Goal: Task Accomplishment & Management: Manage account settings

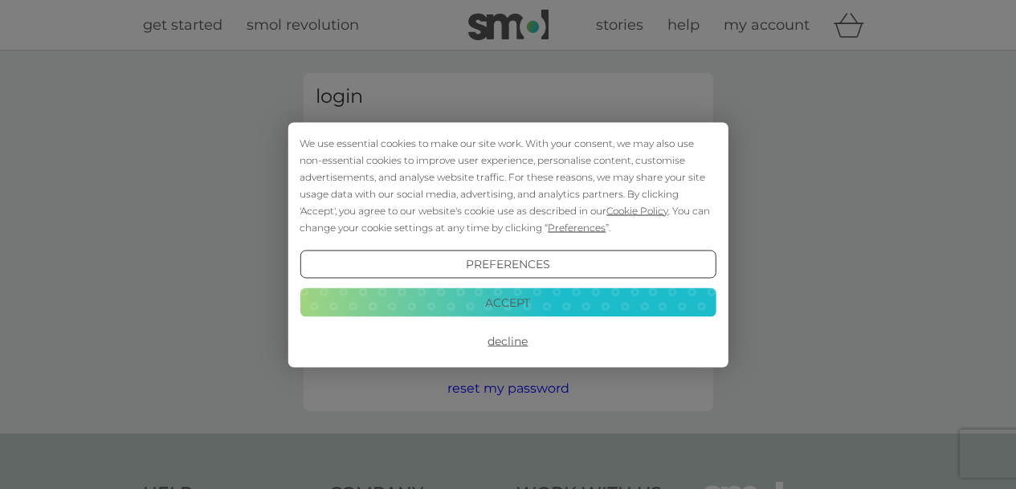
click at [566, 304] on button "Accept" at bounding box center [508, 302] width 416 height 29
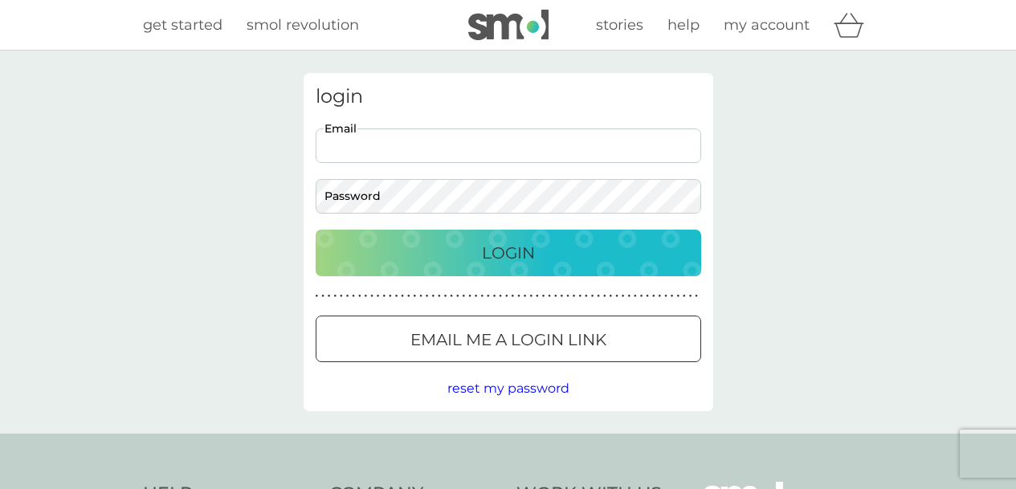
click at [520, 138] on input "Email" at bounding box center [508, 145] width 385 height 35
type input "[EMAIL_ADDRESS][DOMAIN_NAME]"
click at [527, 255] on p "Login" at bounding box center [508, 253] width 53 height 26
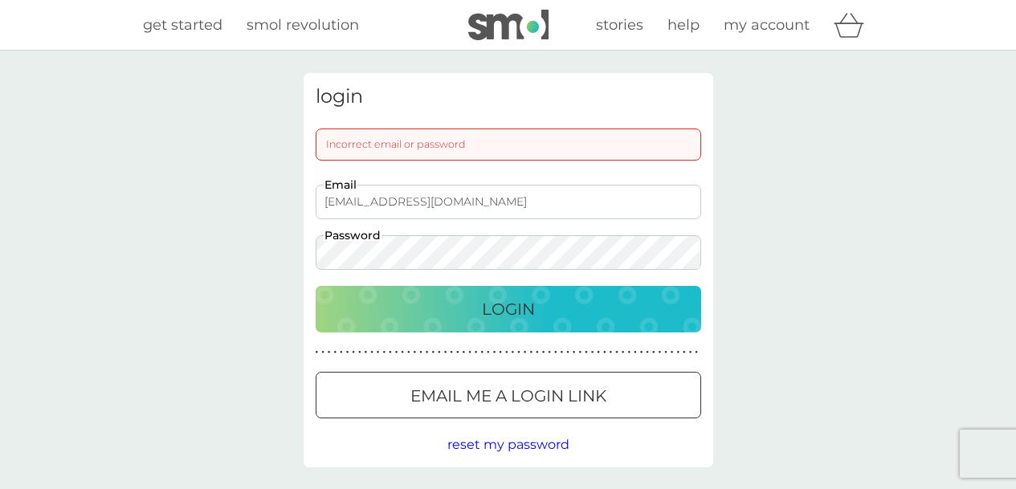
click at [340, 299] on div "Login" at bounding box center [508, 309] width 353 height 26
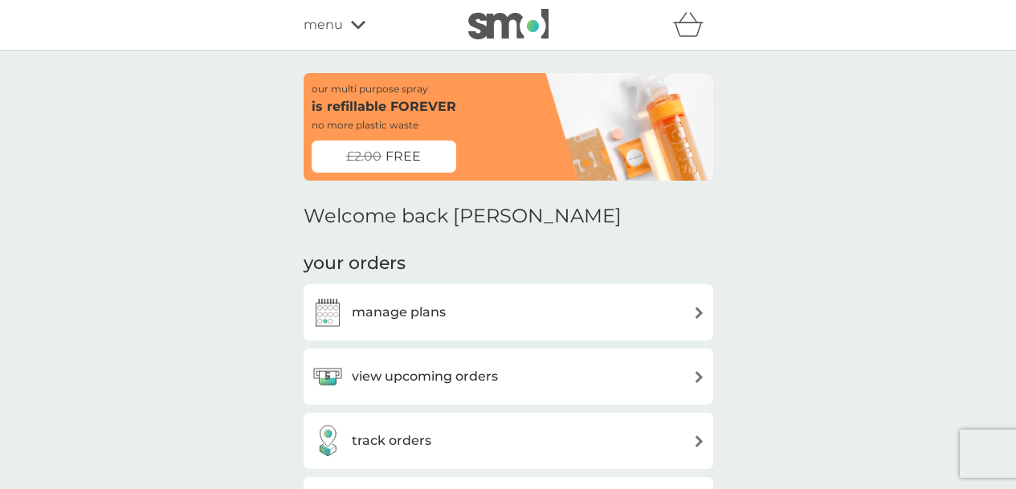
click at [642, 310] on div "manage plans" at bounding box center [508, 312] width 393 height 32
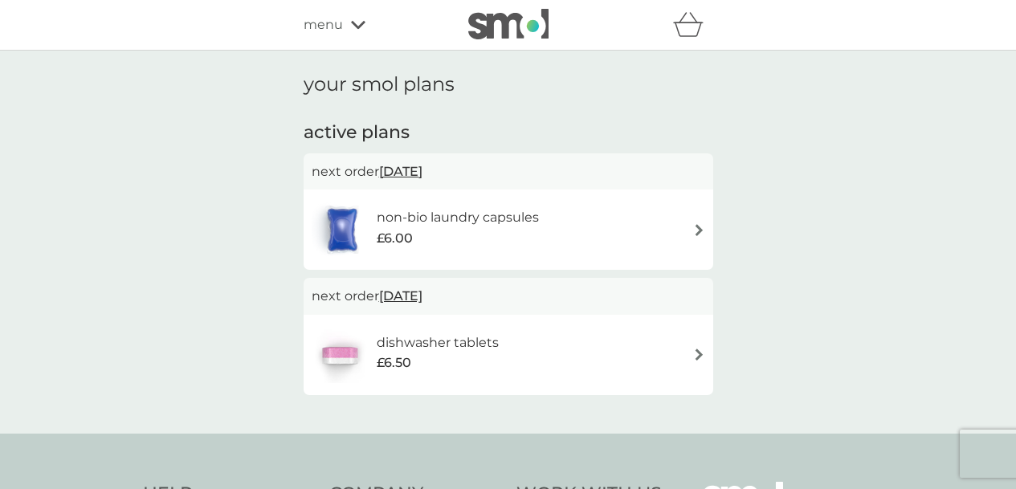
scroll to position [172, 0]
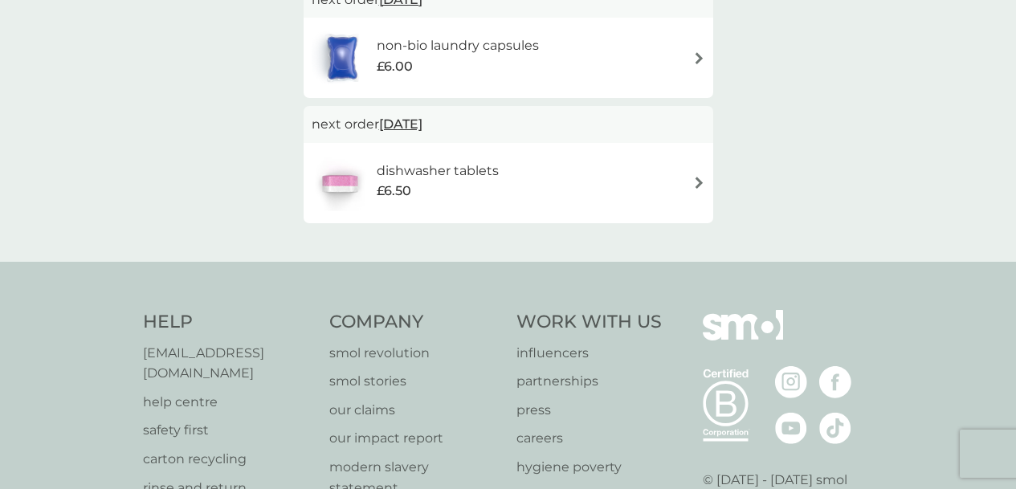
click at [695, 57] on img at bounding box center [699, 58] width 12 height 12
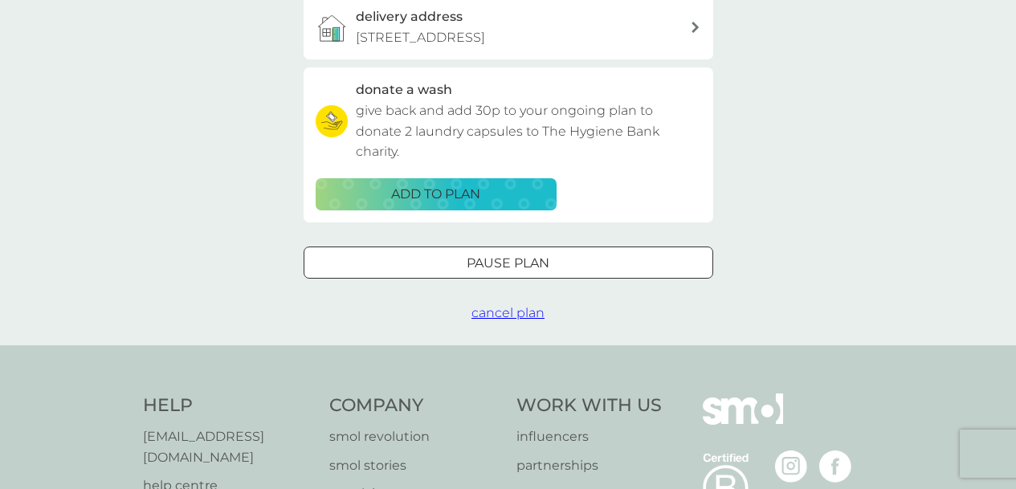
scroll to position [474, 0]
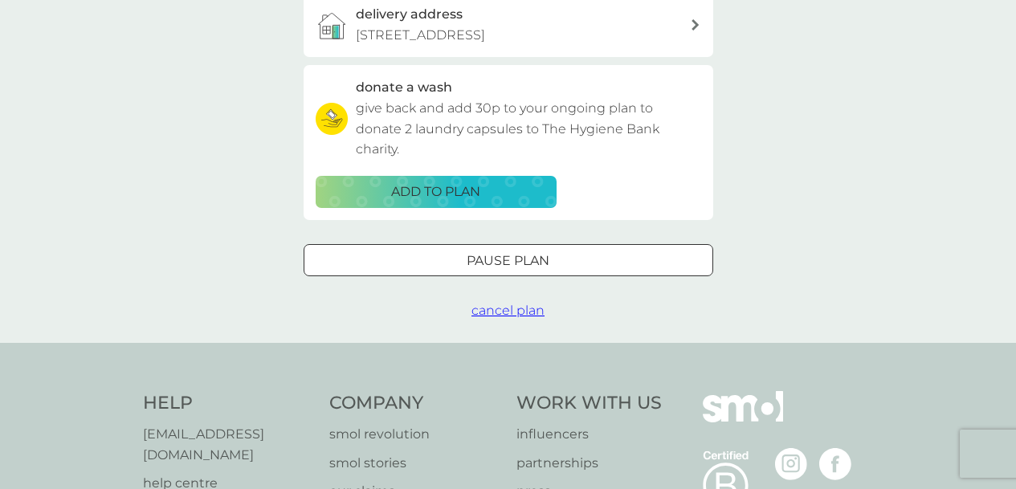
click at [505, 318] on span "cancel plan" at bounding box center [507, 310] width 73 height 15
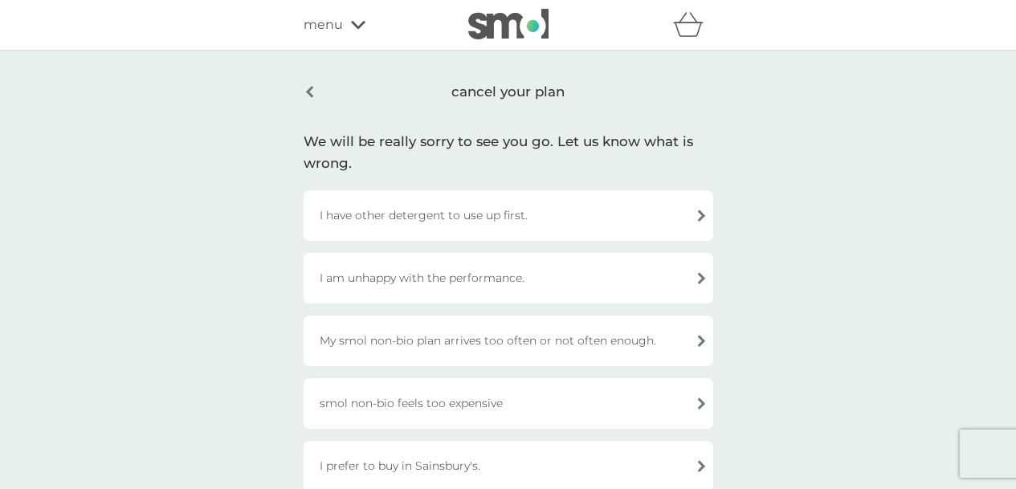
click at [698, 216] on div "I have other detergent to use up first." at bounding box center [509, 215] width 410 height 51
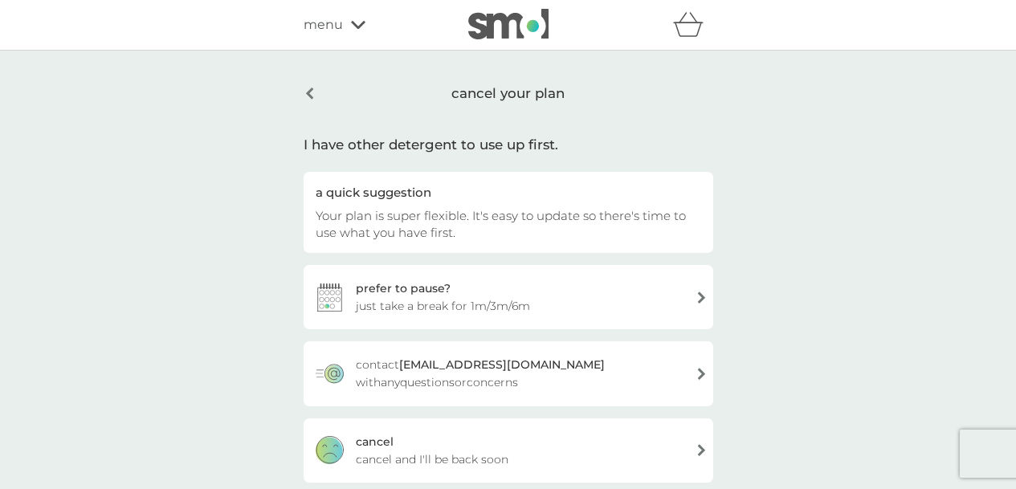
click at [698, 449] on div "cancel cancel and I'll be back soon" at bounding box center [509, 450] width 410 height 64
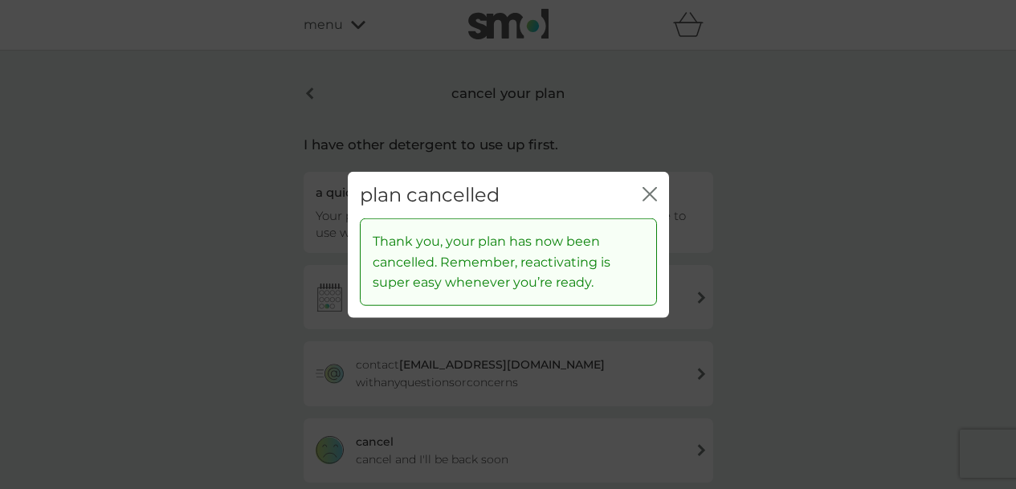
click at [649, 188] on icon "close" at bounding box center [649, 193] width 14 height 14
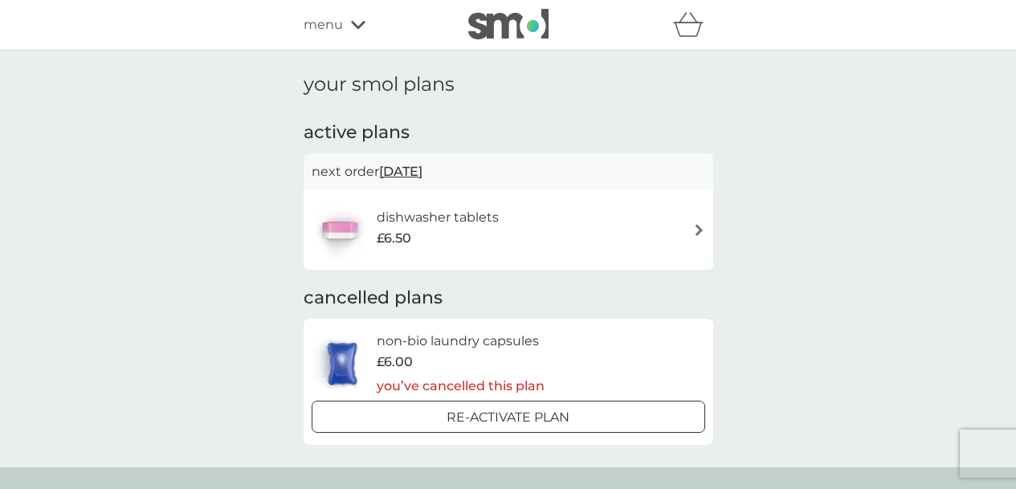
click at [700, 226] on img at bounding box center [699, 230] width 12 height 12
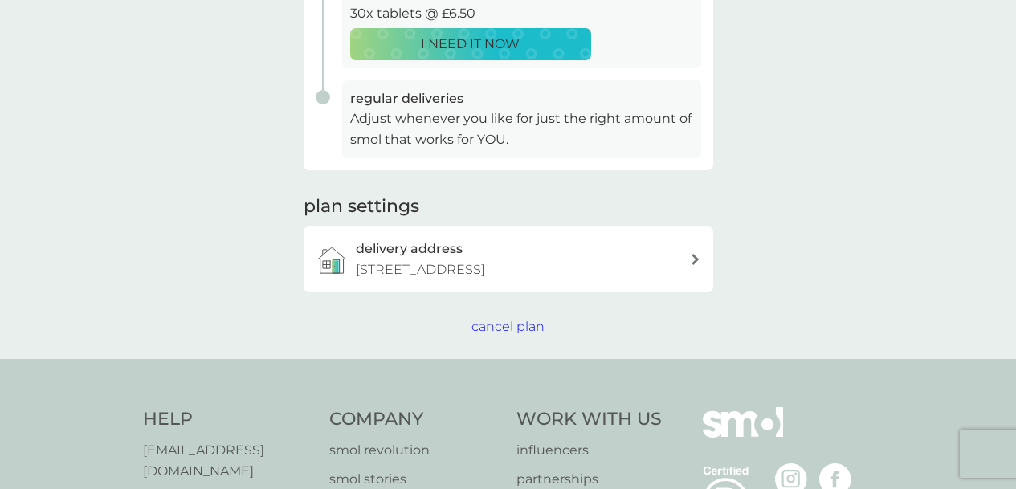
scroll to position [384, 0]
click at [534, 332] on span "cancel plan" at bounding box center [507, 324] width 73 height 15
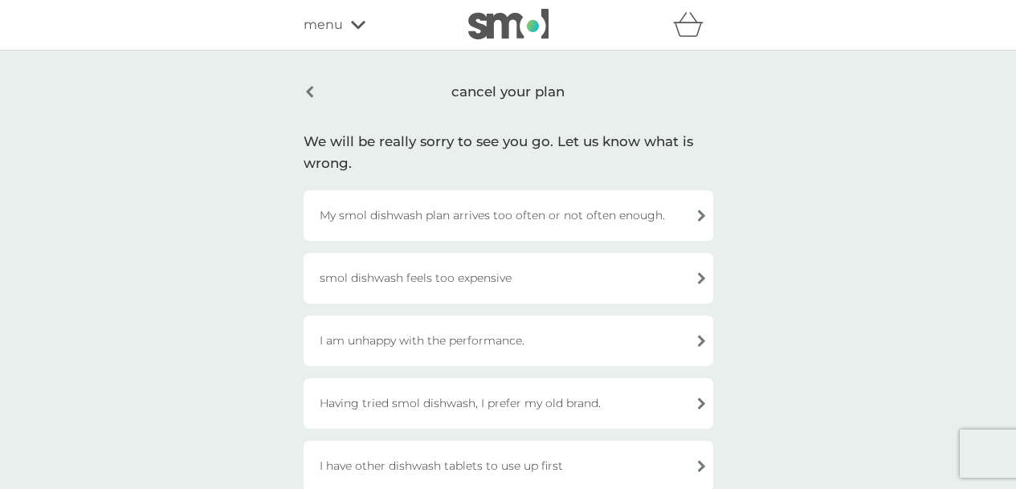
click at [699, 270] on div "smol dishwash feels too expensive" at bounding box center [509, 278] width 410 height 51
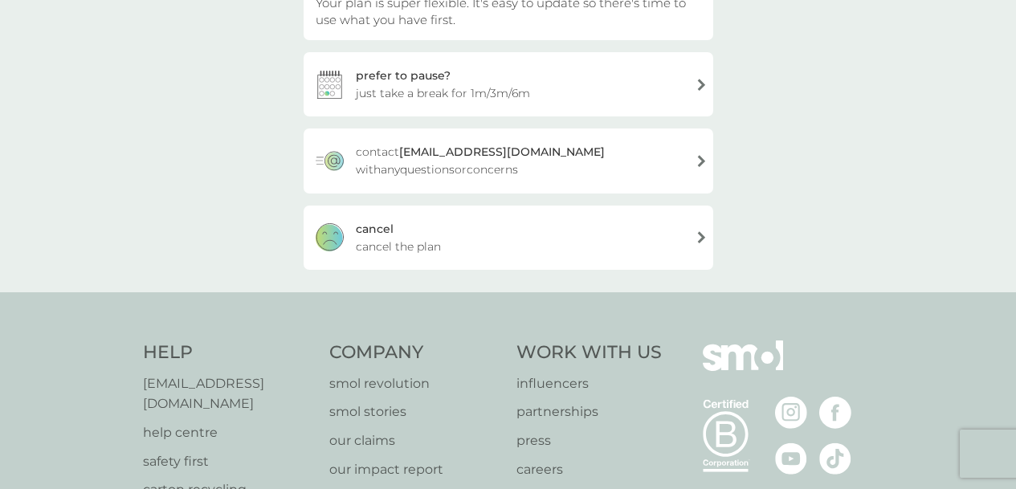
scroll to position [210, 0]
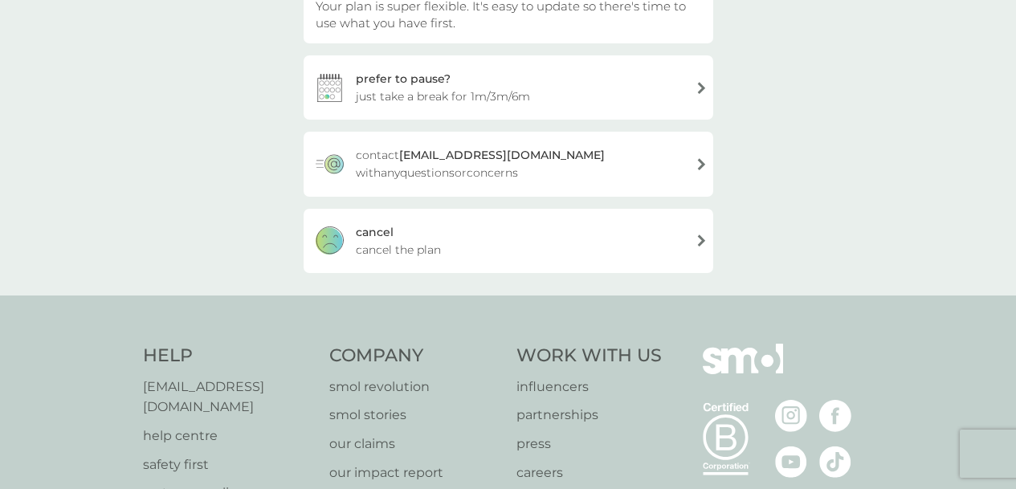
click at [590, 249] on div "cancel cancel the plan" at bounding box center [509, 241] width 410 height 64
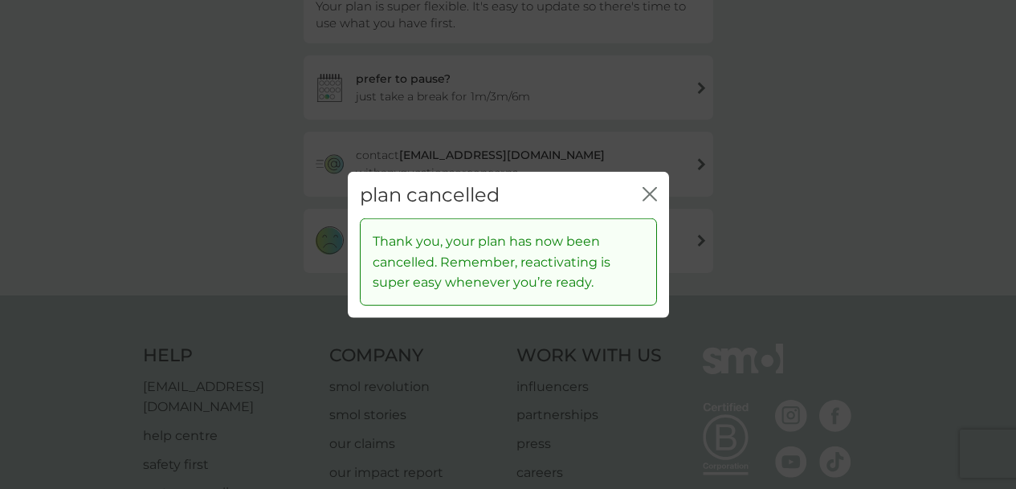
click at [646, 192] on icon "close" at bounding box center [649, 193] width 14 height 14
